Goal: Task Accomplishment & Management: Manage account settings

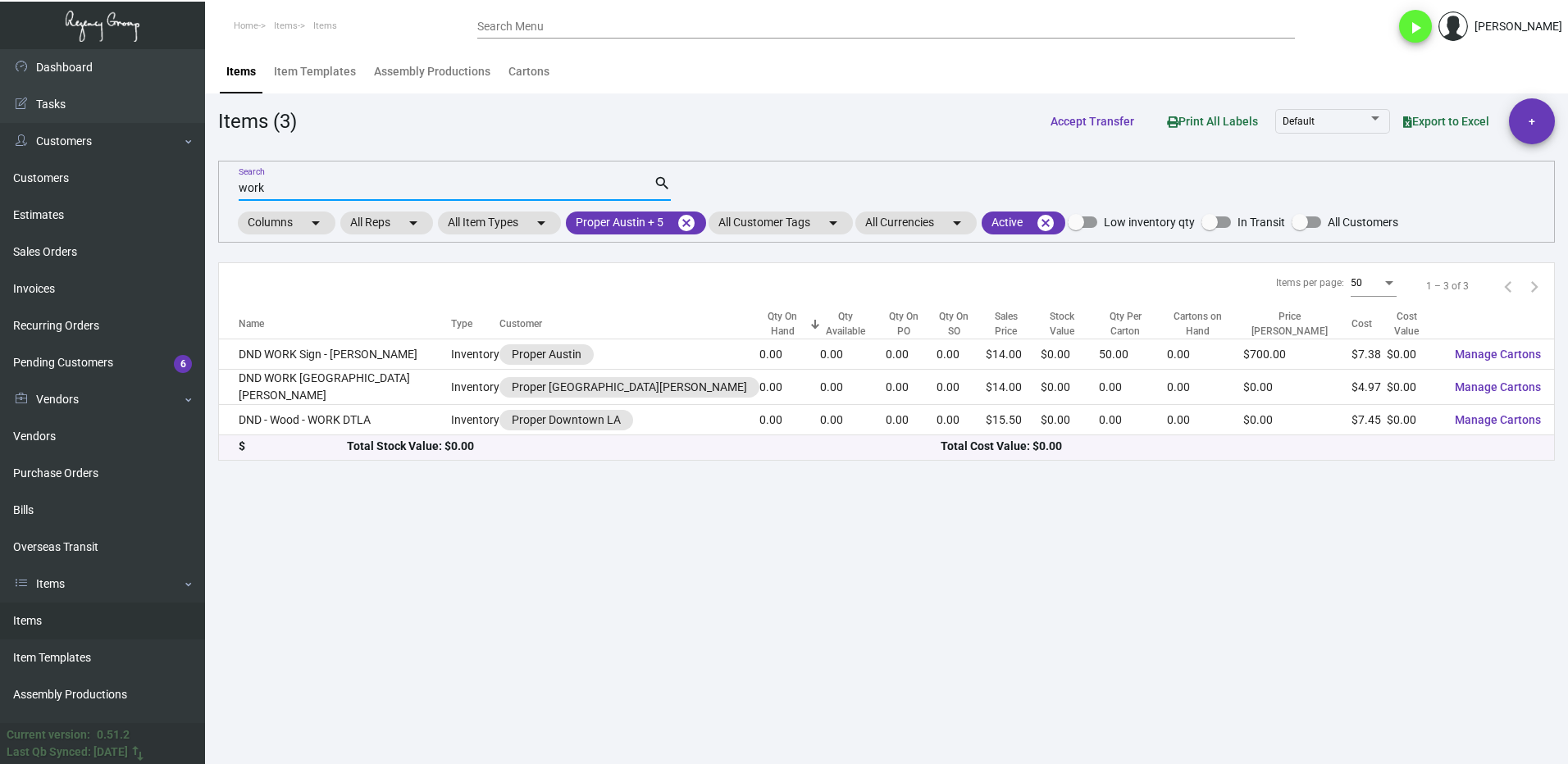
click at [274, 188] on input "work" at bounding box center [446, 189] width 415 height 13
type input "w"
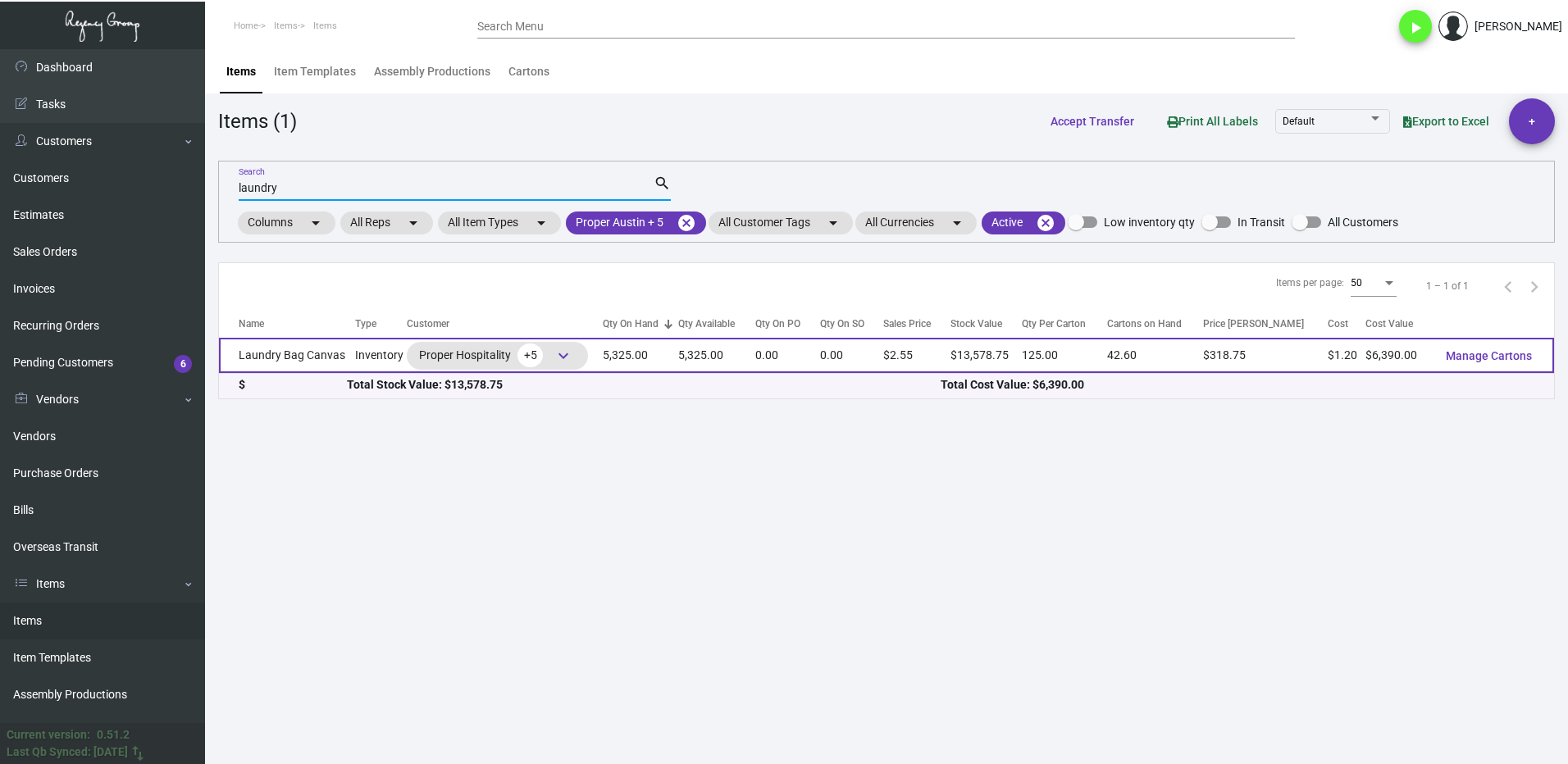
type input "laundry"
click at [326, 356] on td "Laundry Bag Canvas" at bounding box center [287, 355] width 136 height 35
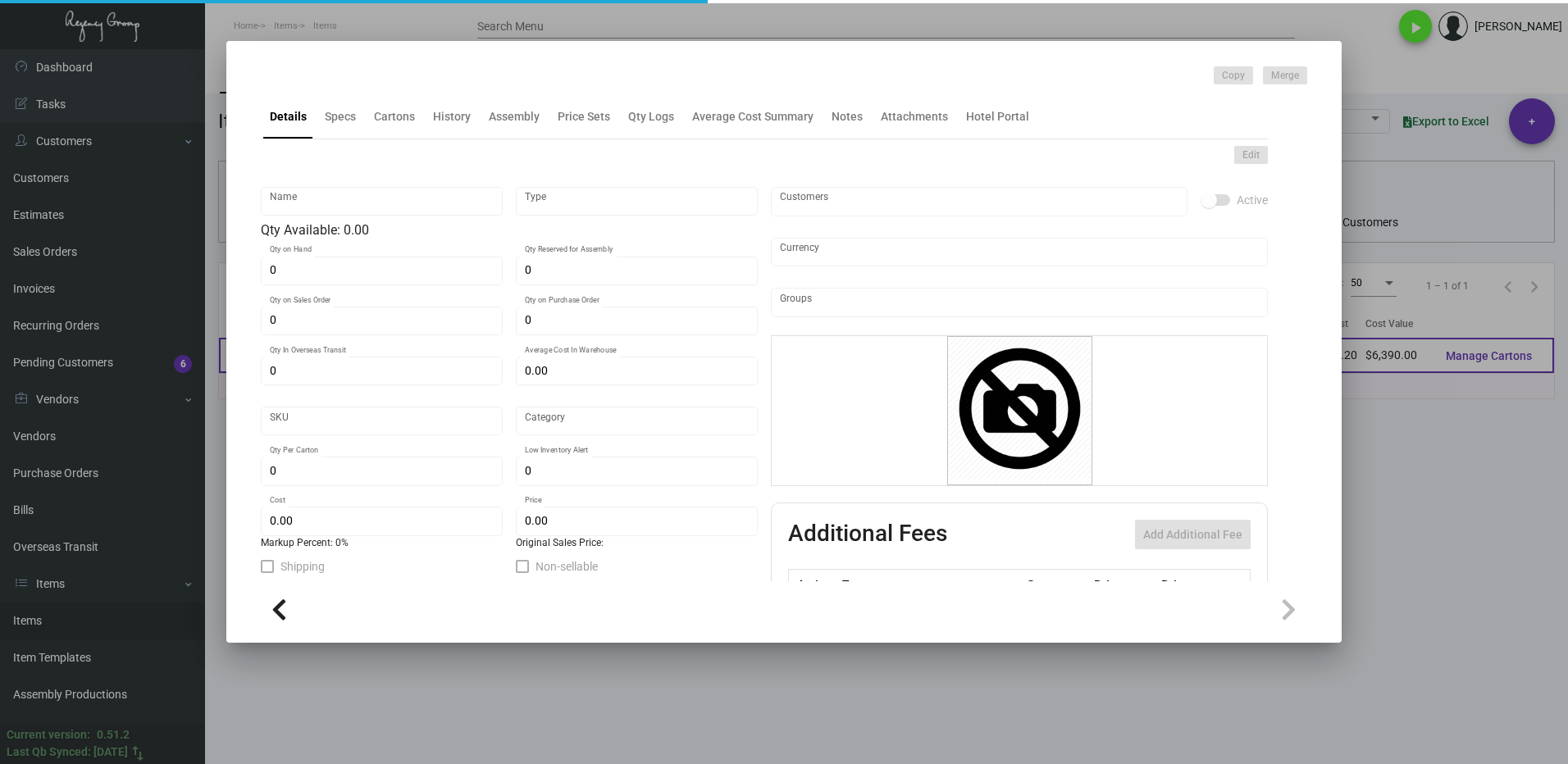
type input "Laundry Bag Canvas"
type input "Inventory"
type input "5,325"
type input "5,000"
type input "$ 5.75"
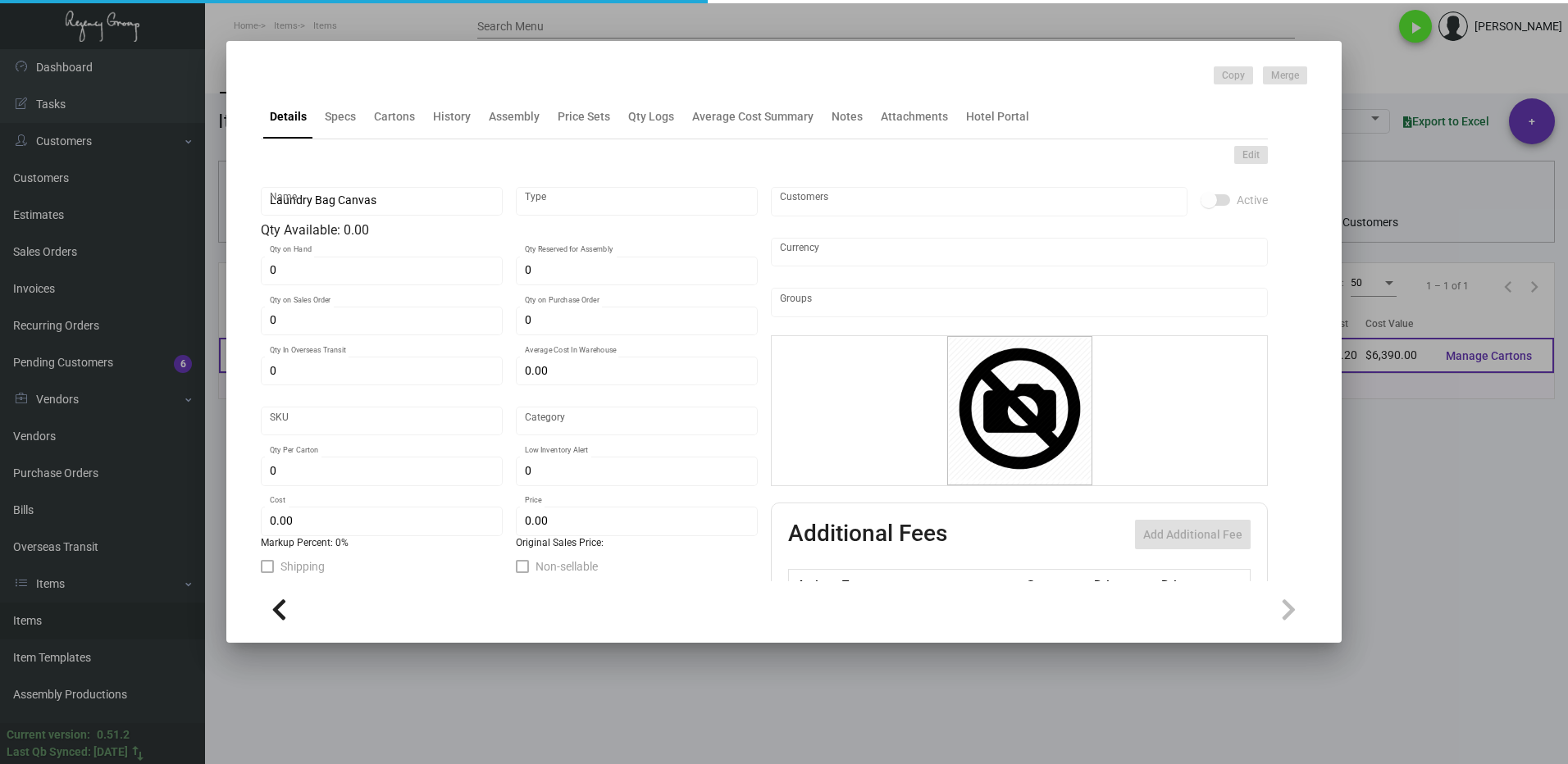
type input "2676"
type input "Standard"
type input "125"
type input "3,000"
type input "$ 1.20"
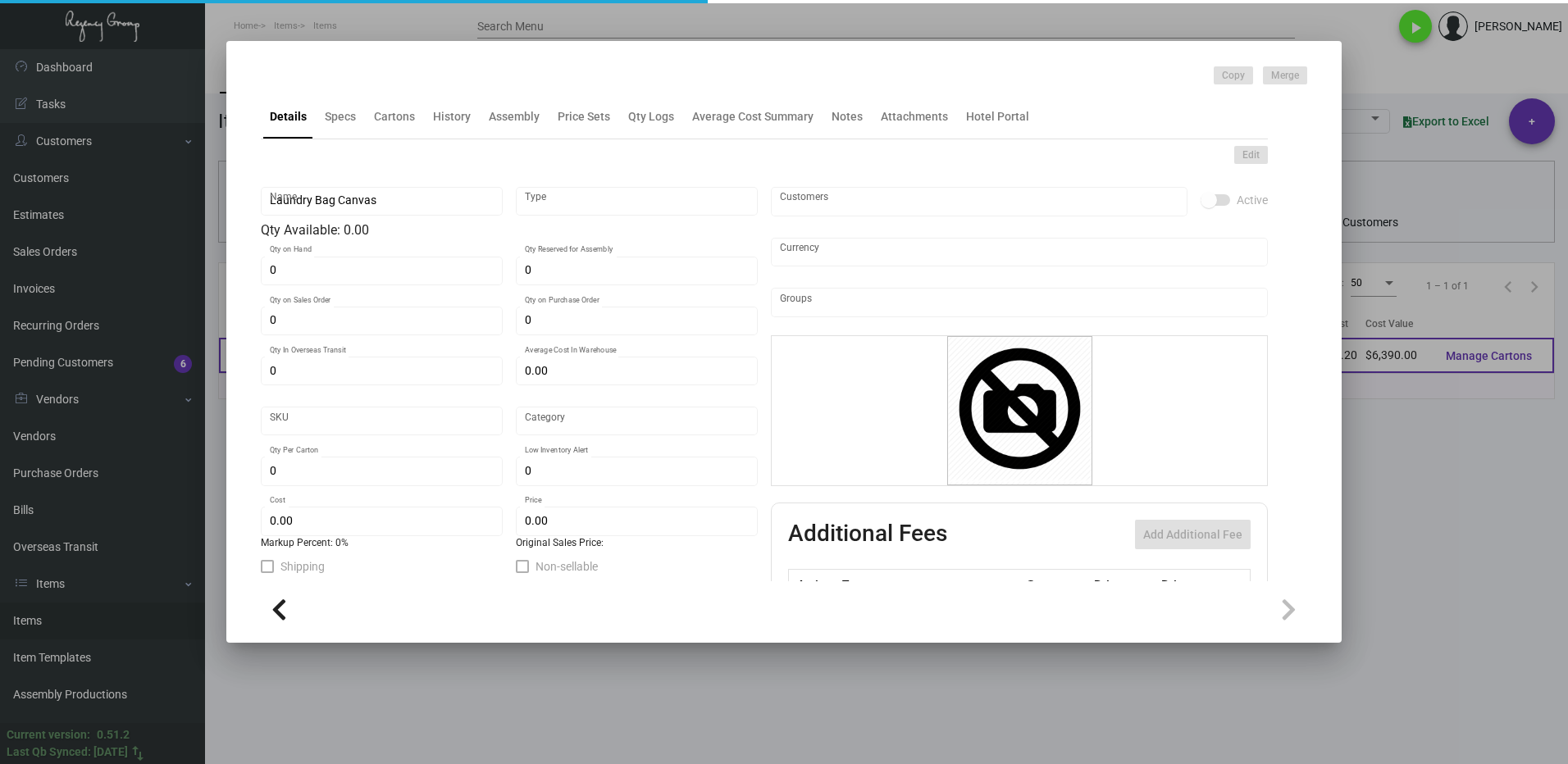
type input "$ 2.55"
type textarea "Laundry Bag Canvas: Size 18.5” x 22.25”, 10oz. natural color cotton material, 1…"
type textarea "Laundry Bag Canvas"
checkbox input "true"
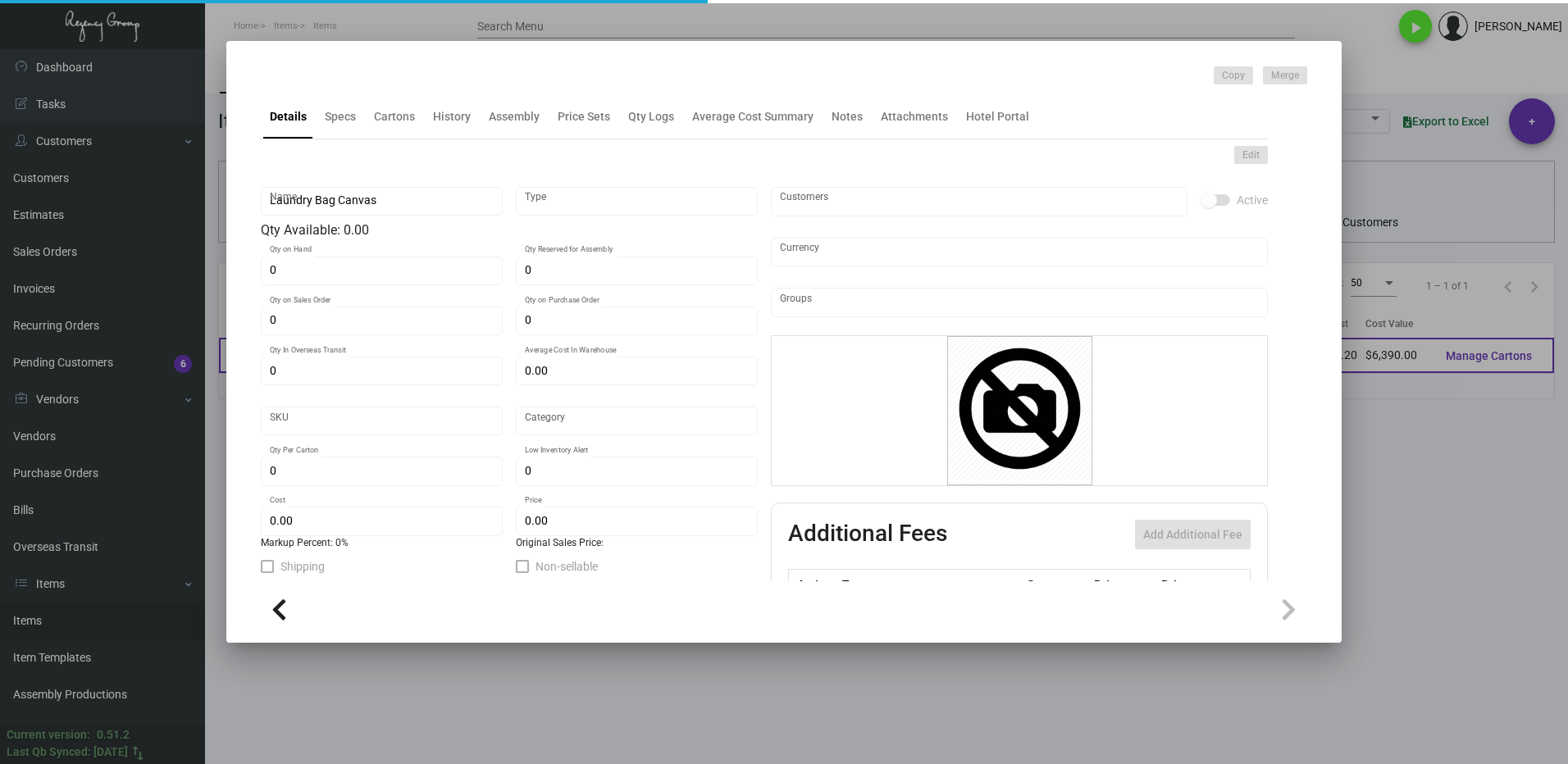
type input "United States Dollar $"
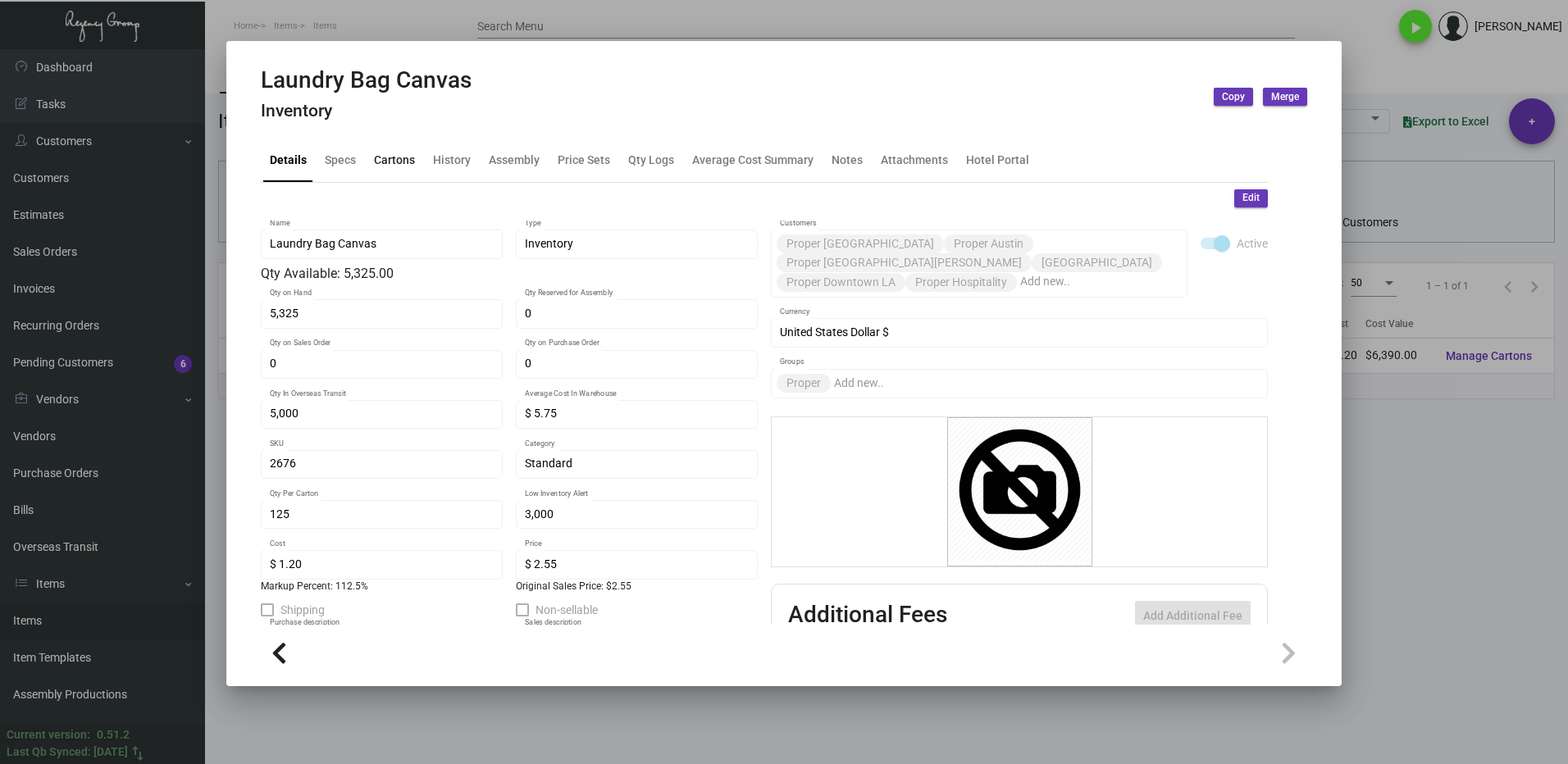
click at [379, 168] on div "Cartons" at bounding box center [395, 159] width 41 height 18
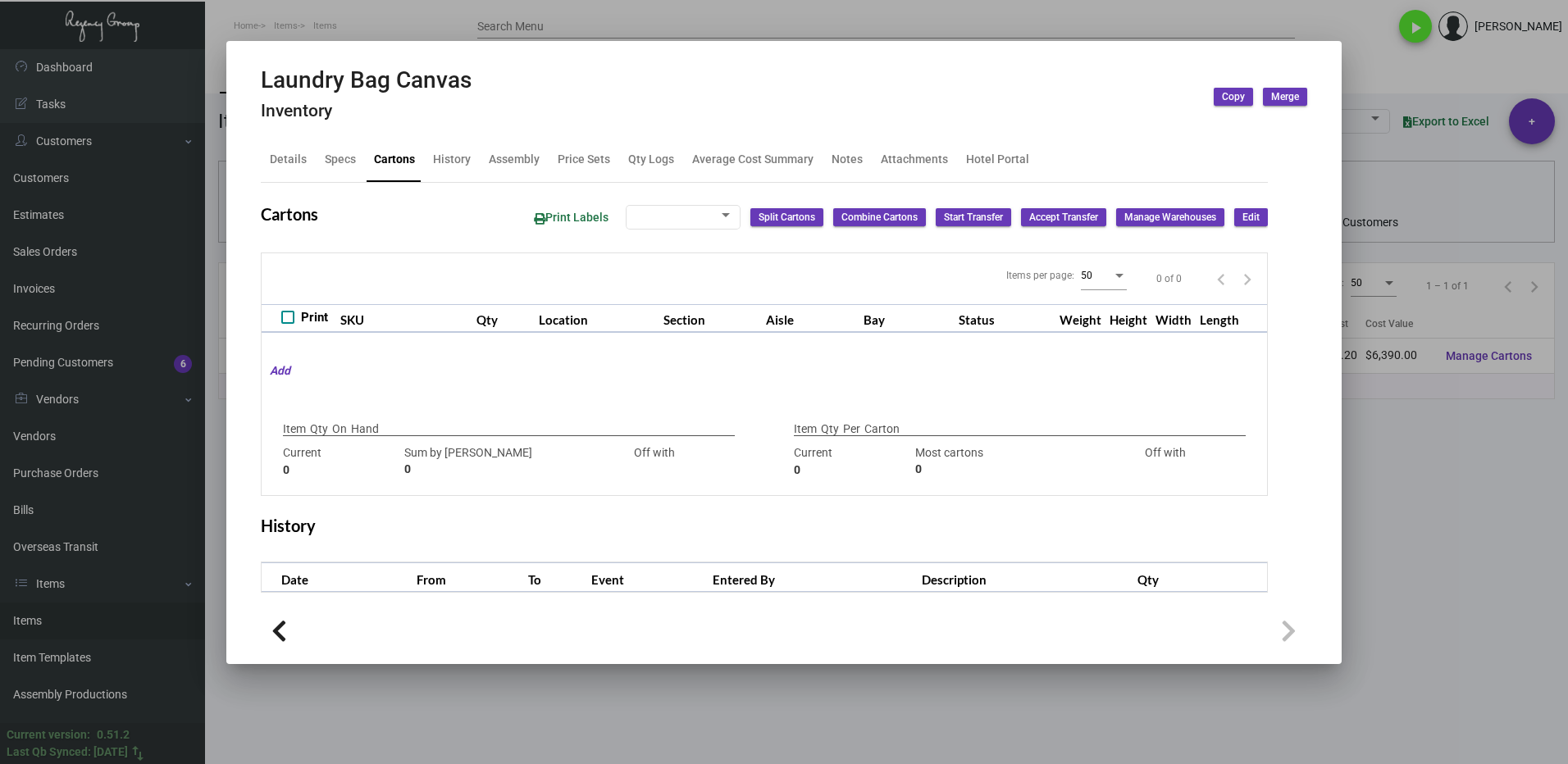
type input "5,325"
type input "5000"
type input "+325"
type input "125"
type input "500"
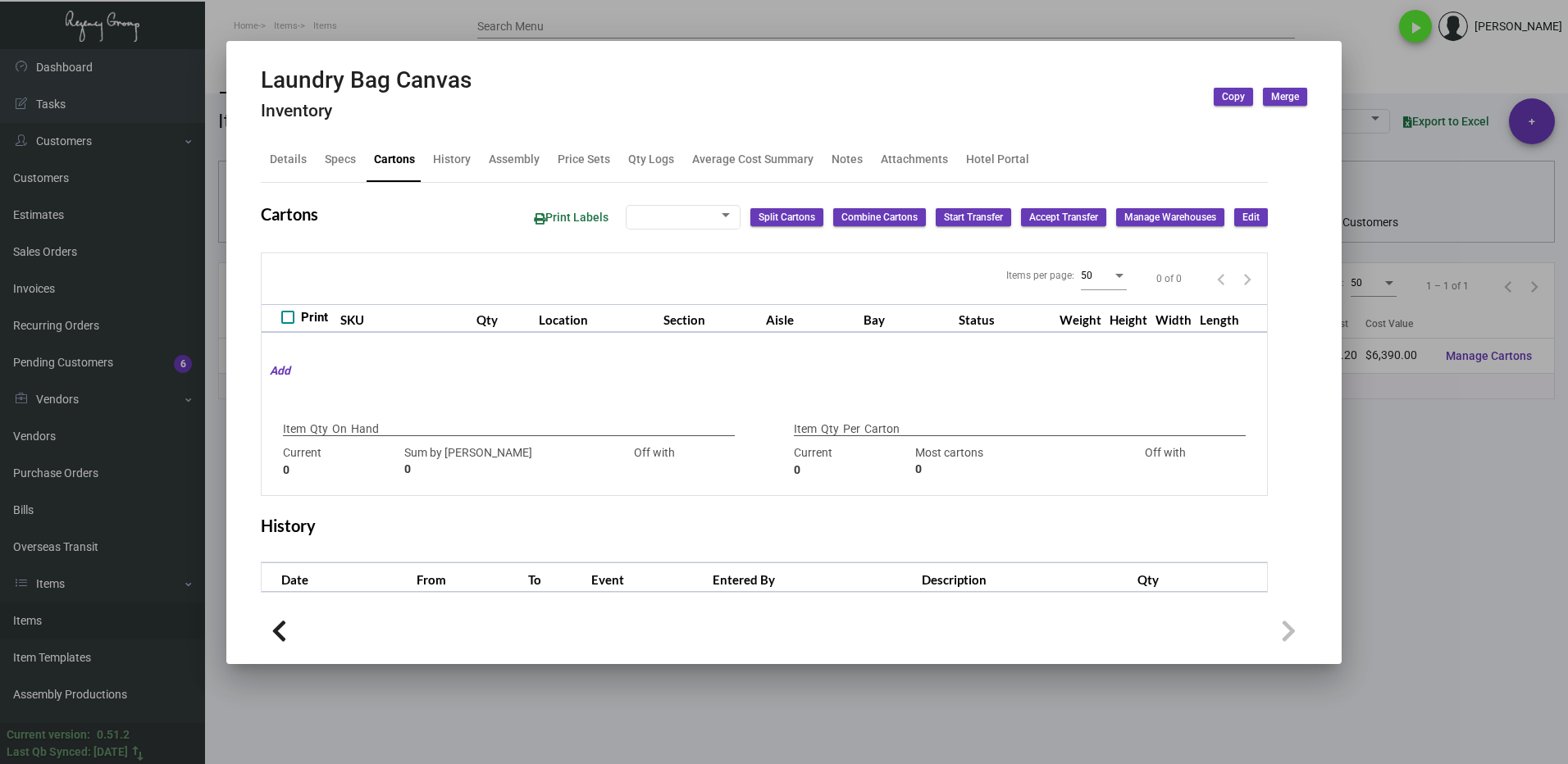
type input "-375"
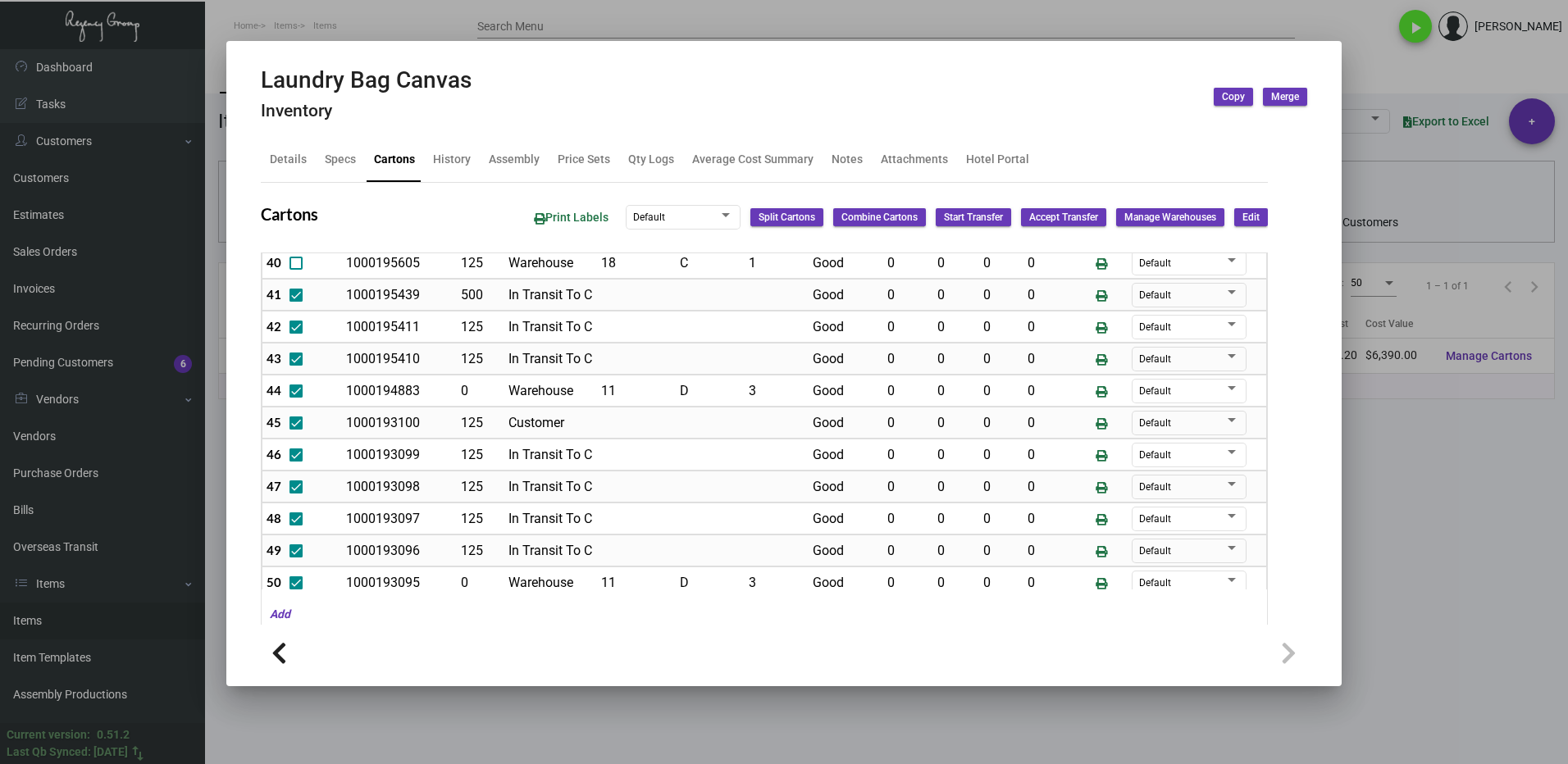
scroll to position [1356, 0]
